Goal: Find specific page/section: Find specific page/section

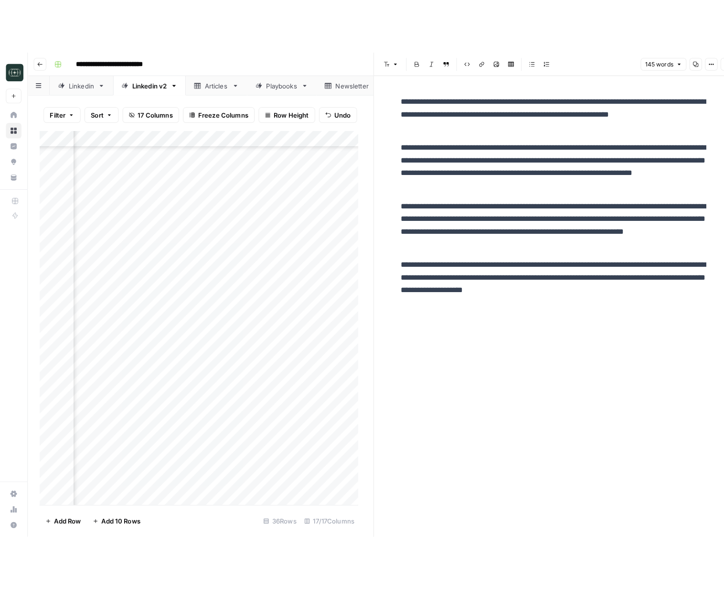
scroll to position [135, 238]
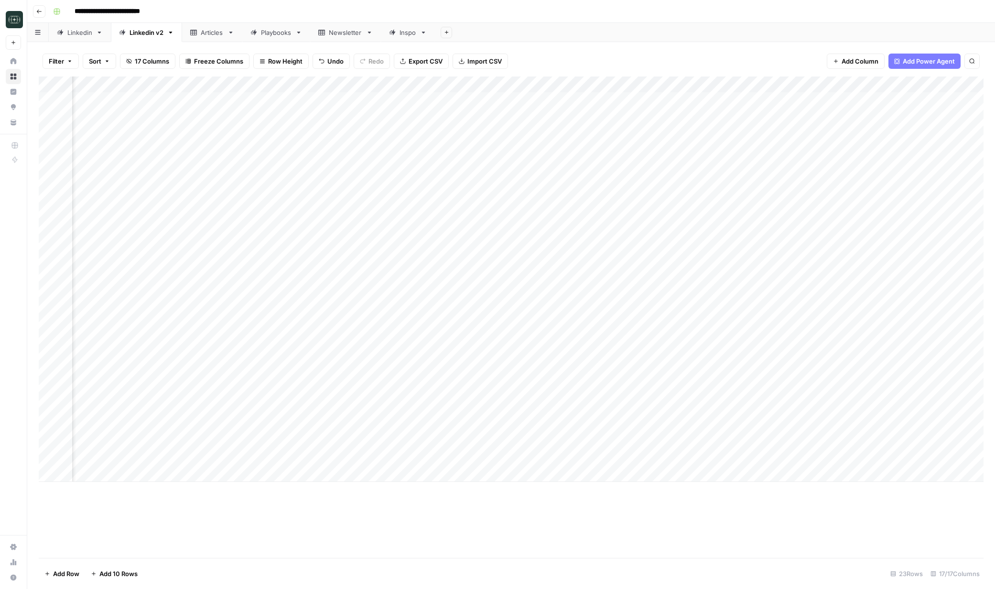
scroll to position [0, 82]
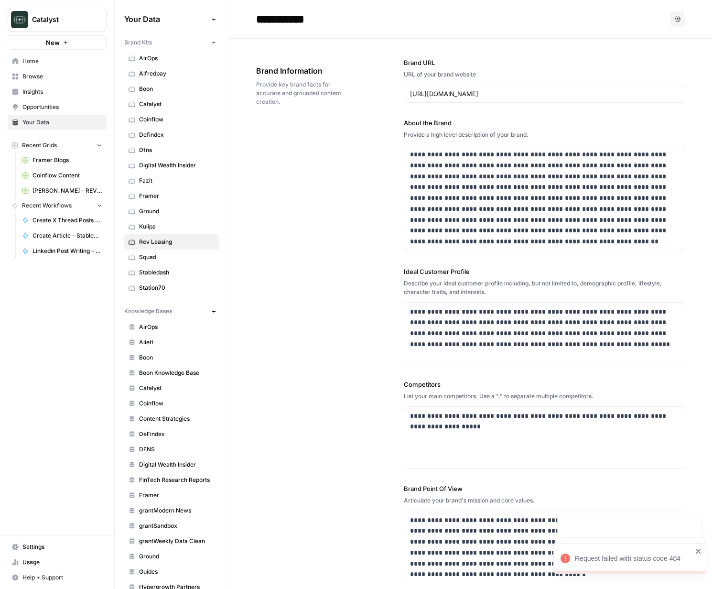
scroll to position [362, 0]
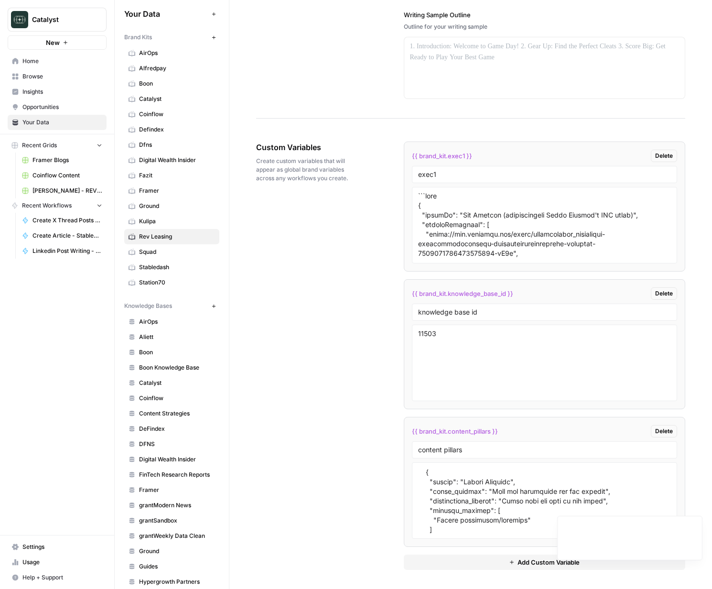
click at [32, 563] on span "Usage" at bounding box center [62, 562] width 80 height 9
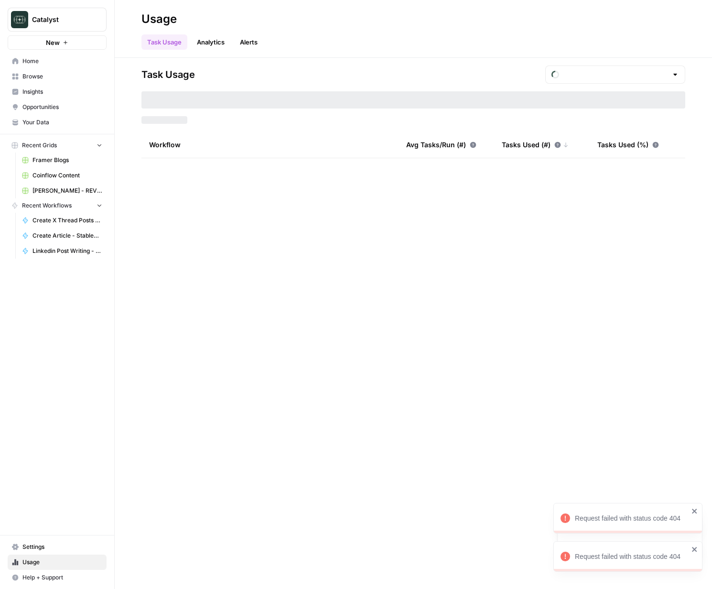
type input "September Tasks"
